Goal: Find specific page/section: Find specific page/section

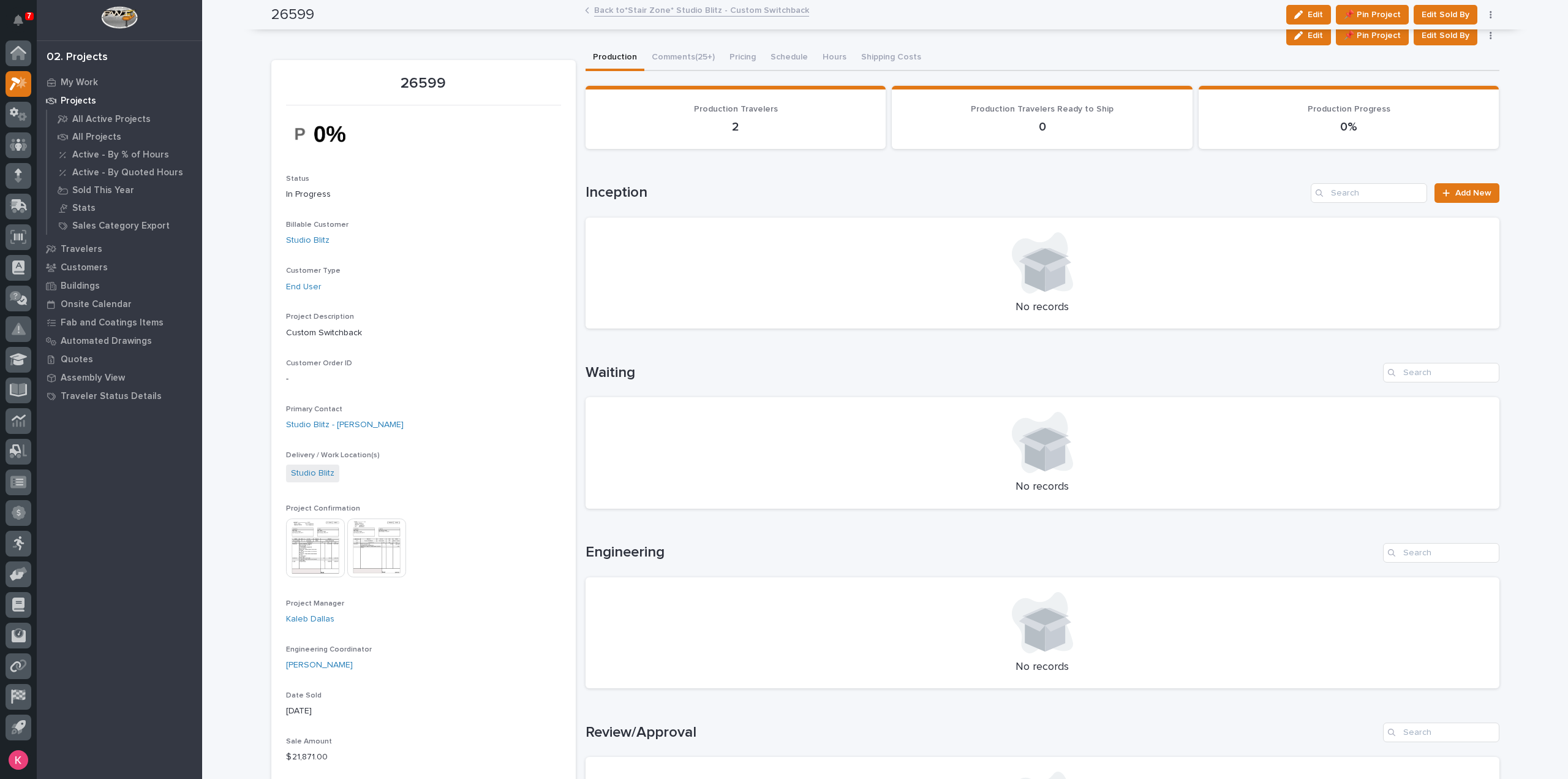
scroll to position [61, 0]
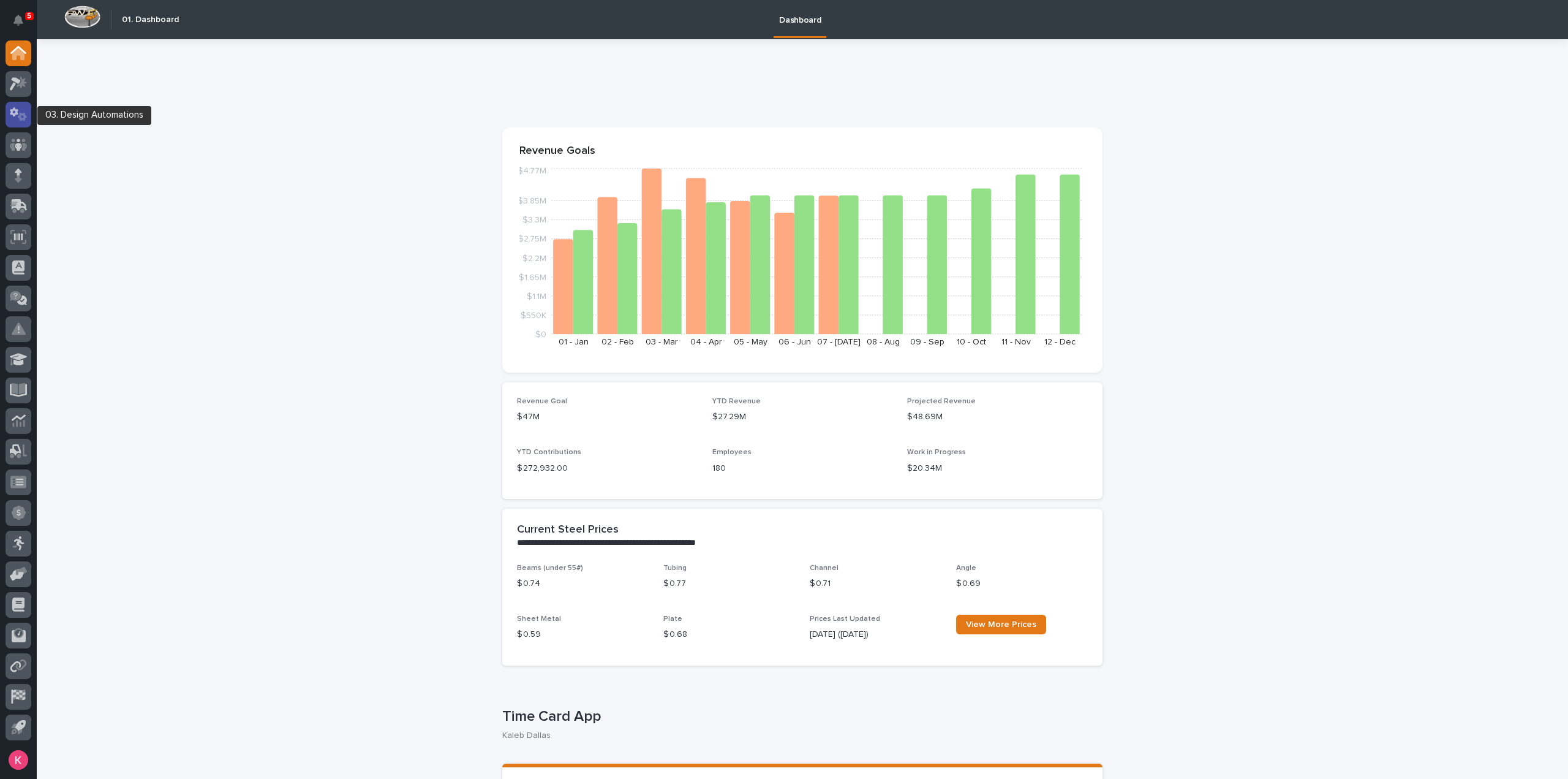
click at [18, 112] on icon at bounding box center [19, 114] width 18 height 14
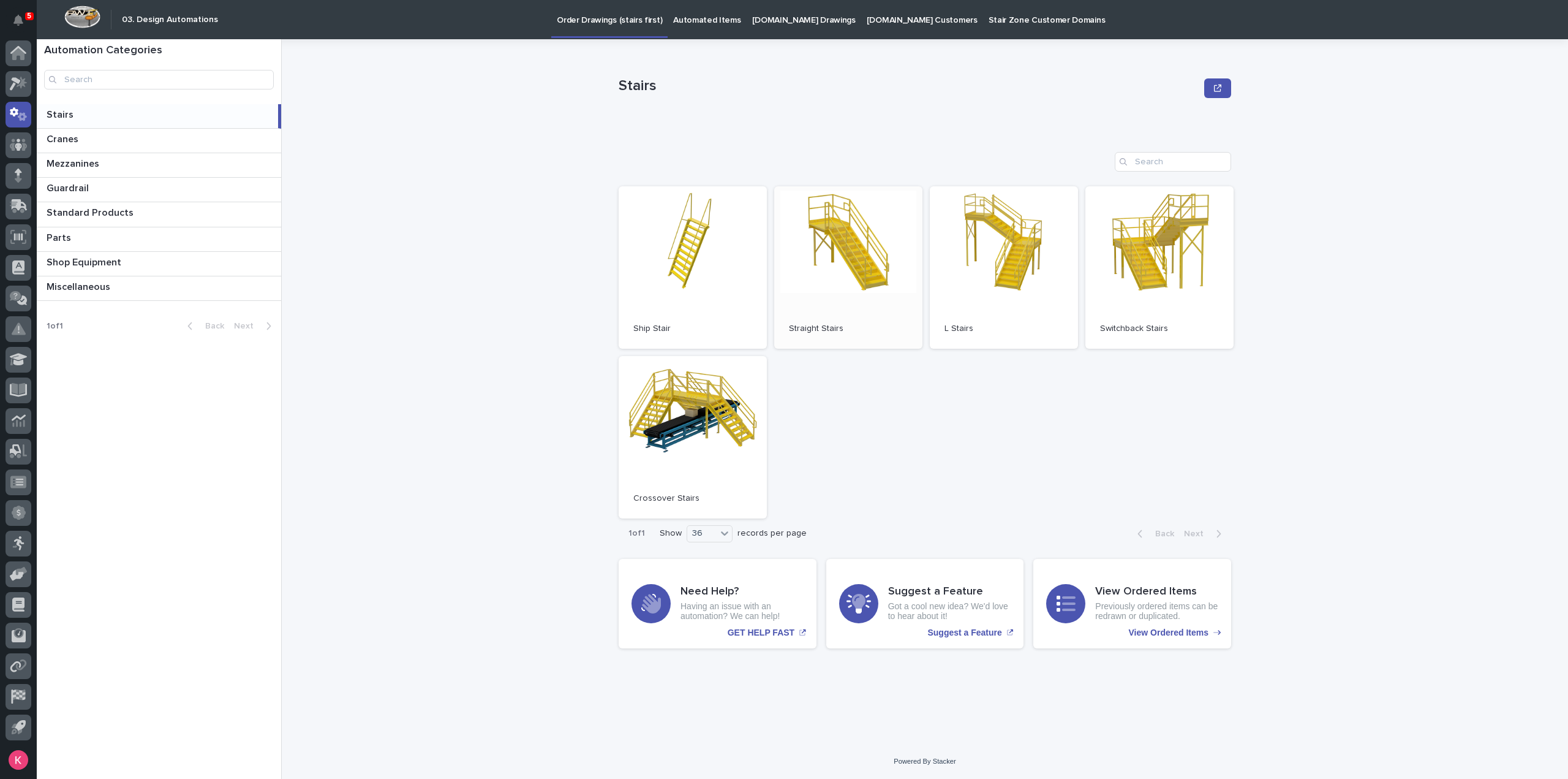
click at [839, 263] on span "Open" at bounding box center [848, 267] width 22 height 9
